Goal: Find specific page/section: Find specific page/section

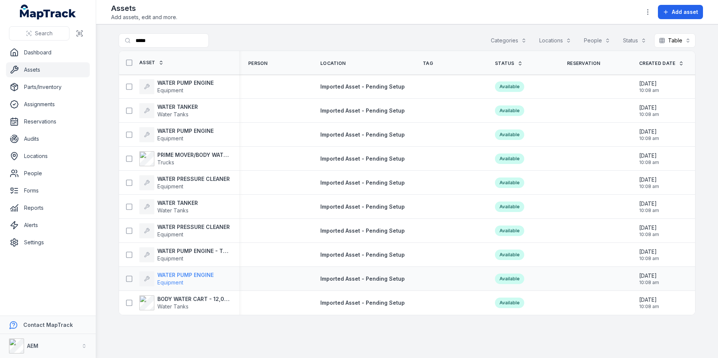
click at [186, 275] on strong "WATER PUMP ENGINE" at bounding box center [185, 276] width 56 height 8
click at [189, 181] on strong "WATER PRESSURE CLEANER" at bounding box center [193, 179] width 73 height 8
click at [215, 301] on strong "BODY WATER CART - 12,000 LTR" at bounding box center [193, 300] width 73 height 8
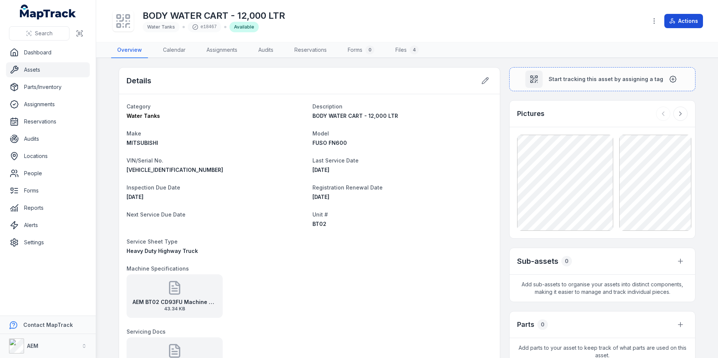
click at [691, 23] on button "Actions" at bounding box center [684, 21] width 39 height 14
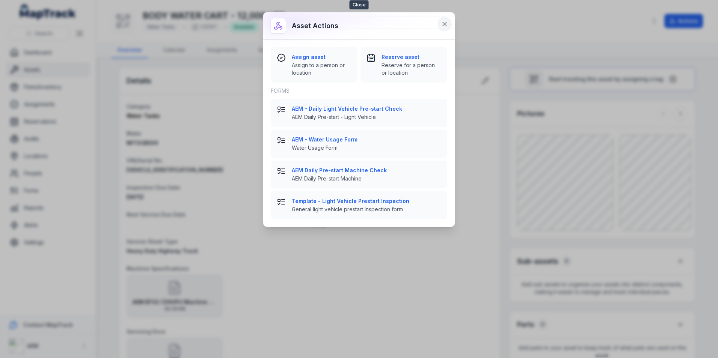
click at [444, 24] on icon at bounding box center [445, 24] width 8 height 8
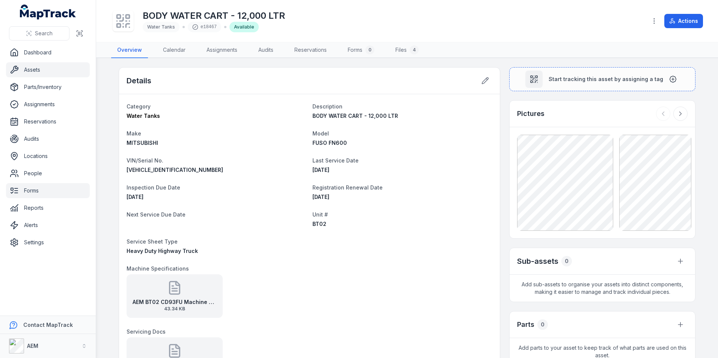
click at [32, 186] on link "Forms" at bounding box center [48, 190] width 84 height 15
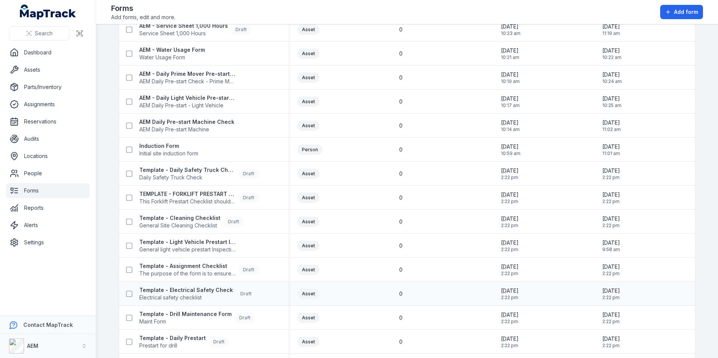
scroll to position [113, 0]
